Goal: Browse casually

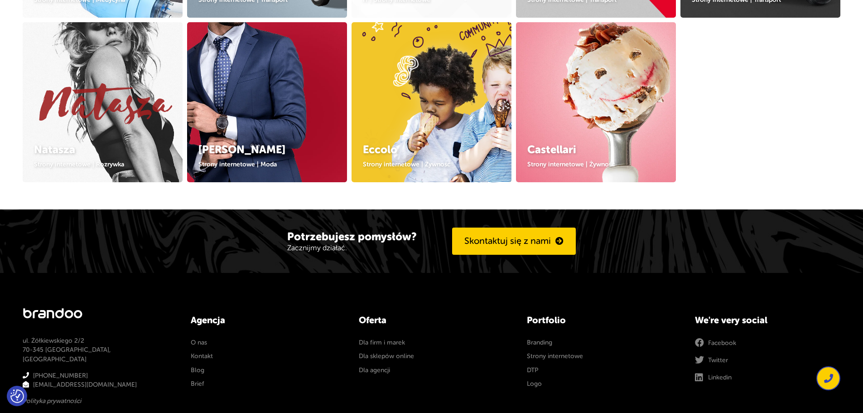
scroll to position [532, 0]
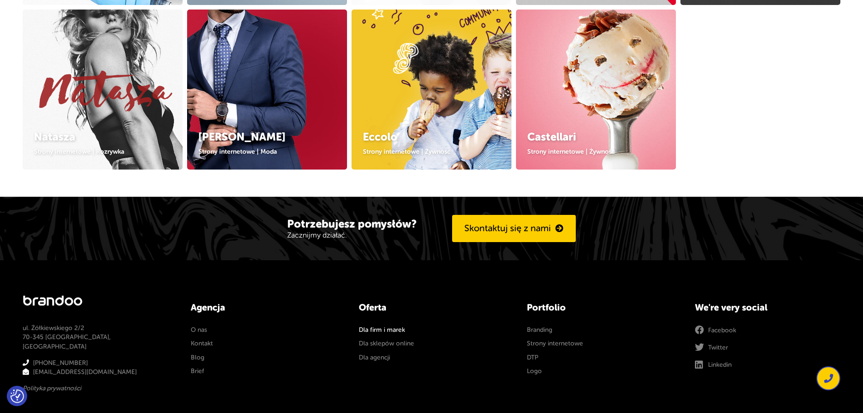
click at [402, 332] on link "Dla firm i marek" at bounding box center [382, 329] width 46 height 9
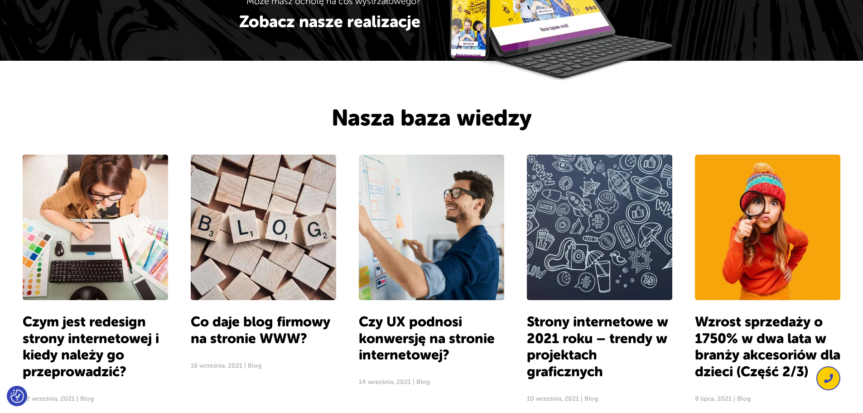
scroll to position [1540, 0]
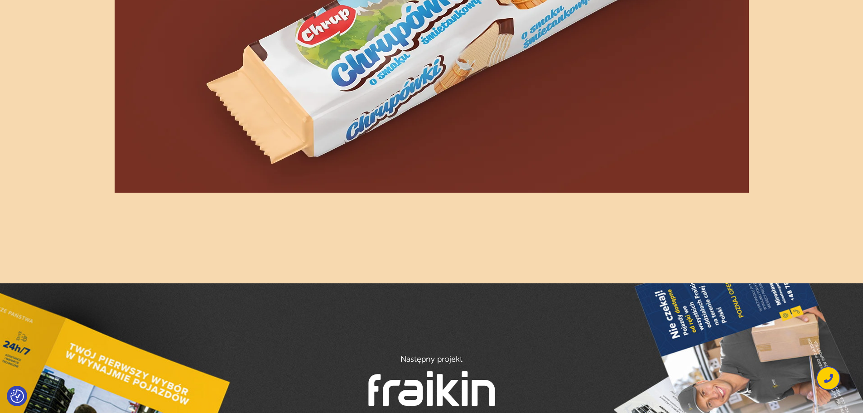
scroll to position [1470, 0]
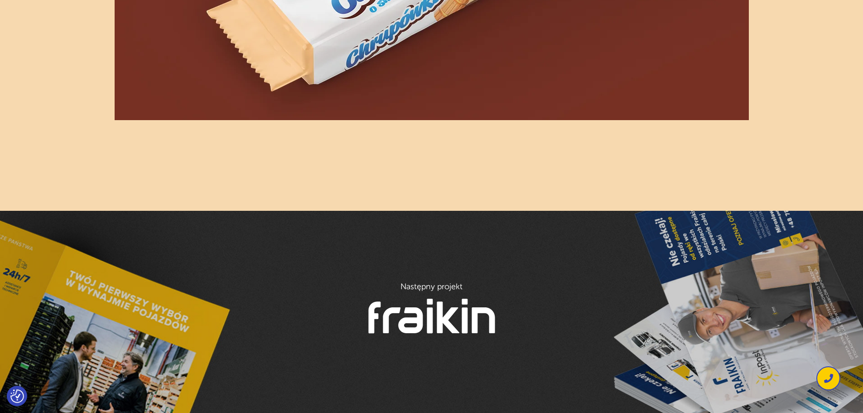
click at [563, 332] on div "Następny projekt Fraikin" at bounding box center [431, 312] width 863 height 202
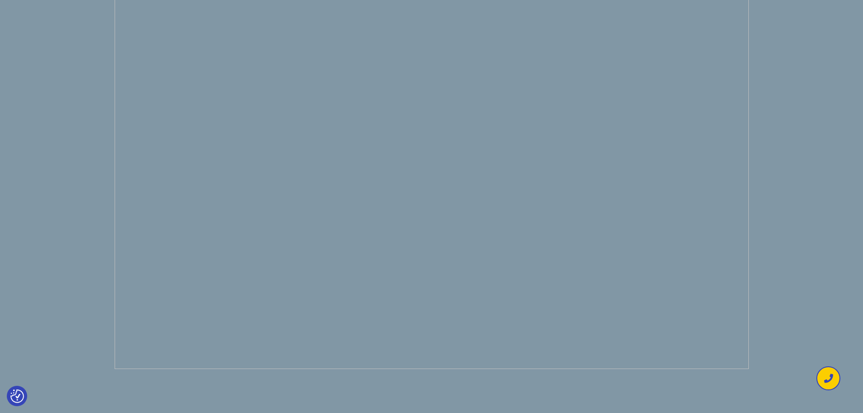
scroll to position [2124, 0]
